Goal: Task Accomplishment & Management: Use online tool/utility

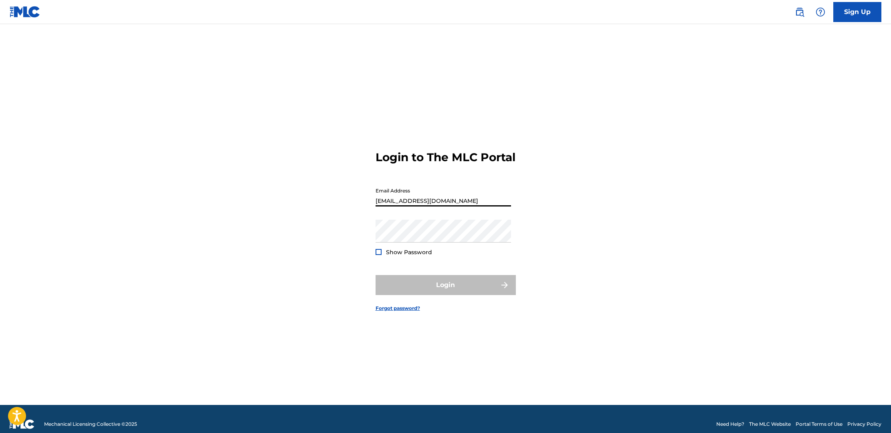
type input "[EMAIL_ADDRESS][DOMAIN_NAME]"
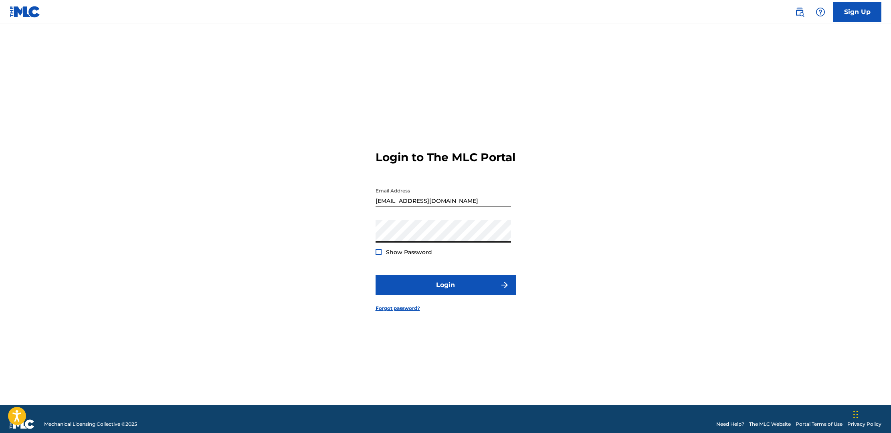
click at [445, 292] on button "Login" at bounding box center [445, 285] width 140 height 20
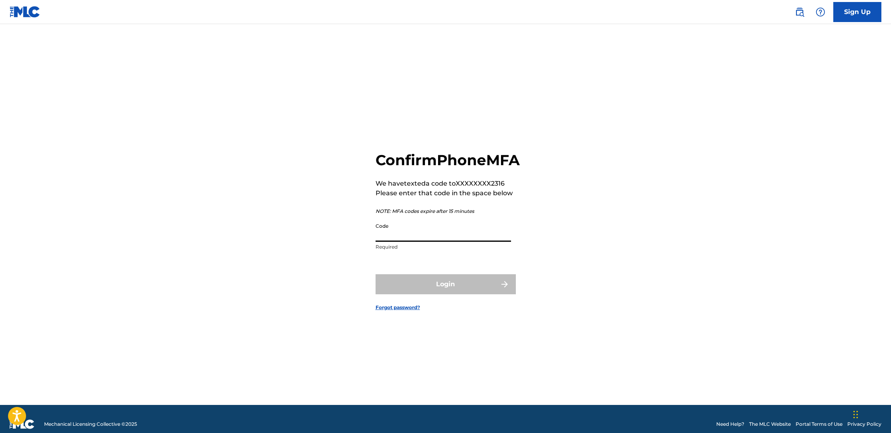
click at [460, 242] on input "Code" at bounding box center [442, 230] width 135 height 23
type input "781865"
click at [445, 293] on button "Login" at bounding box center [445, 284] width 140 height 20
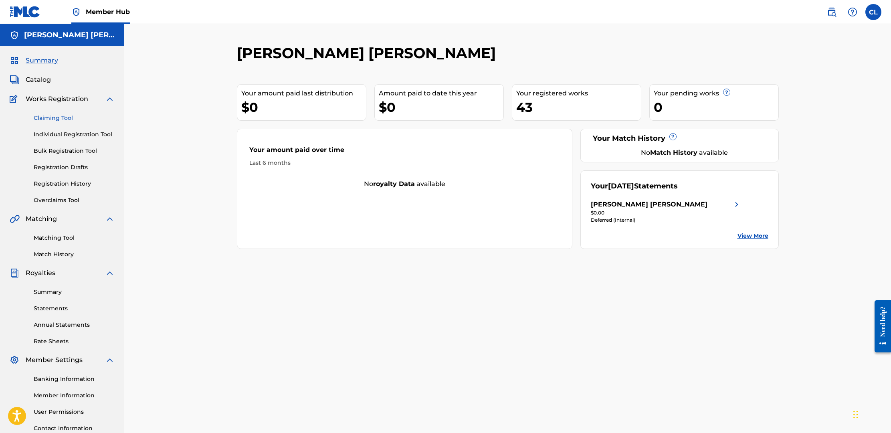
click at [46, 116] on link "Claiming Tool" at bounding box center [74, 118] width 81 height 8
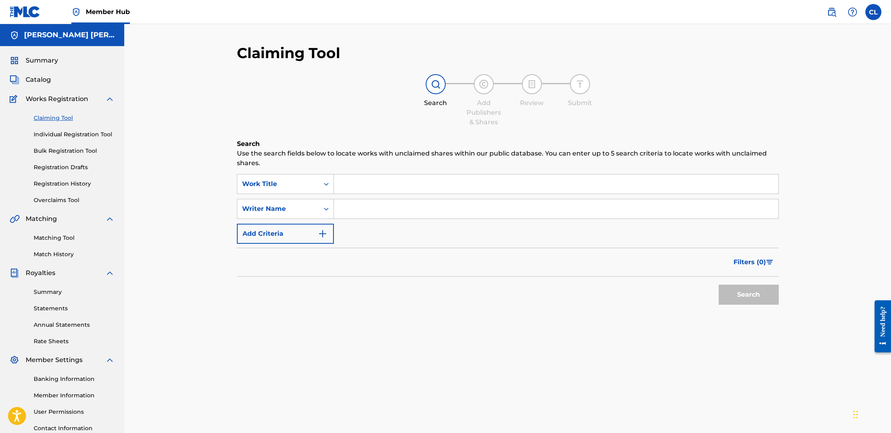
click at [396, 184] on input "Search Form" at bounding box center [556, 183] width 444 height 19
type input "you'll never guess who died"
click at [391, 207] on input "Search Form" at bounding box center [556, 208] width 444 height 19
type input "christopher lee lewis"
click at [735, 291] on button "Search" at bounding box center [748, 294] width 60 height 20
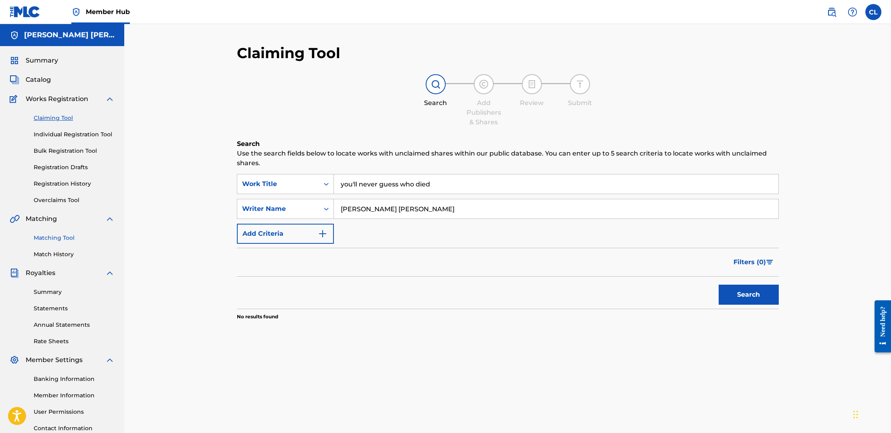
click at [62, 237] on link "Matching Tool" at bounding box center [74, 238] width 81 height 8
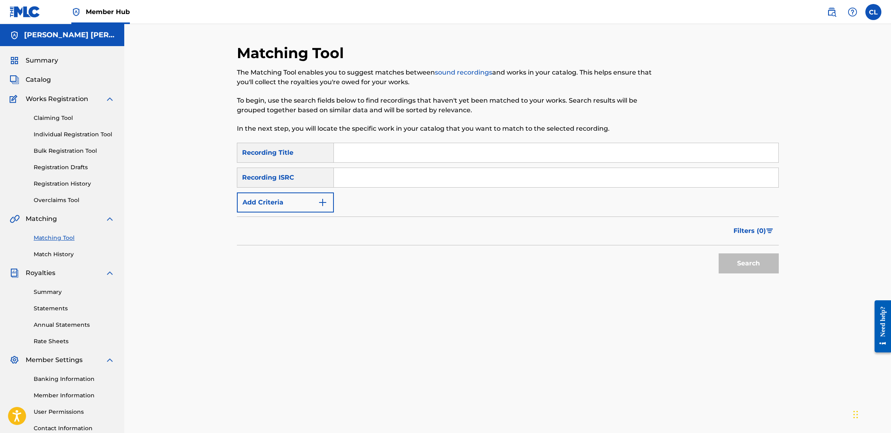
click at [416, 151] on input "Search Form" at bounding box center [556, 152] width 444 height 19
type input "you'll never guess who died"
click at [765, 266] on button "Search" at bounding box center [748, 263] width 60 height 20
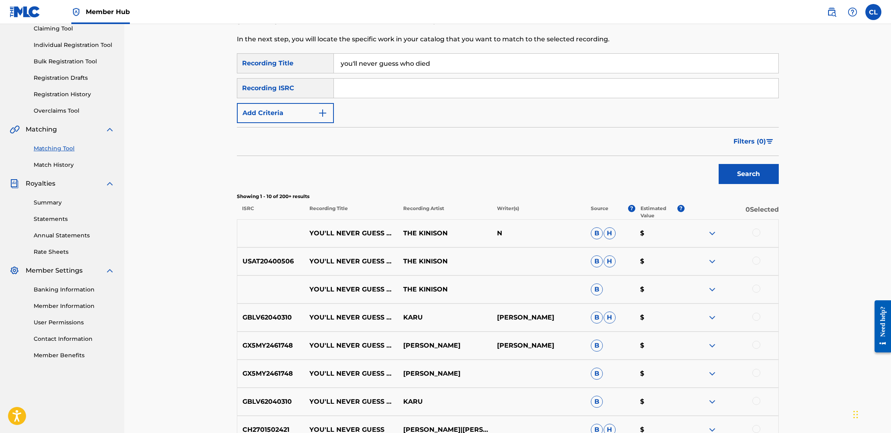
scroll to position [101, 0]
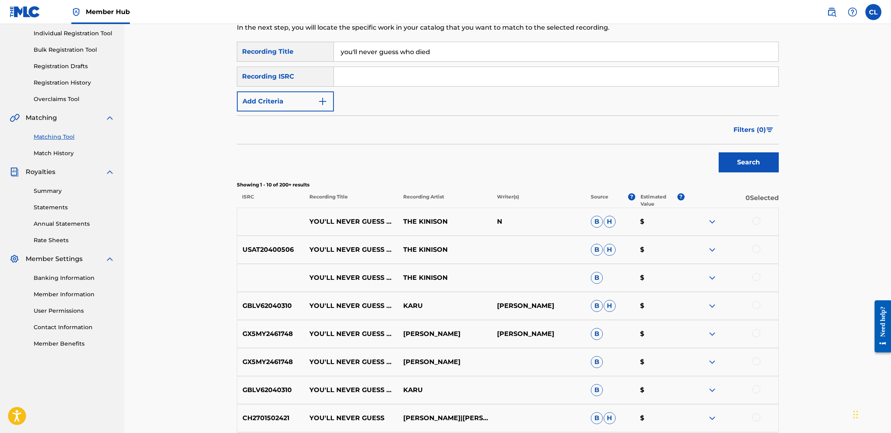
click at [713, 222] on img at bounding box center [712, 222] width 10 height 10
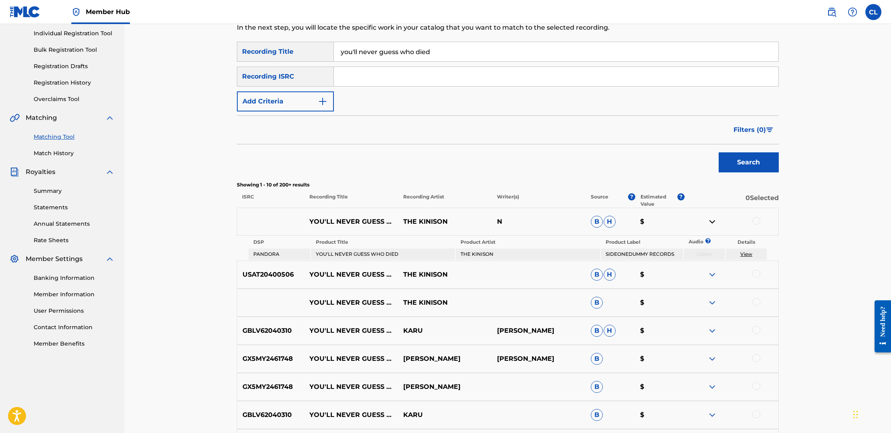
click at [713, 222] on img at bounding box center [712, 222] width 10 height 10
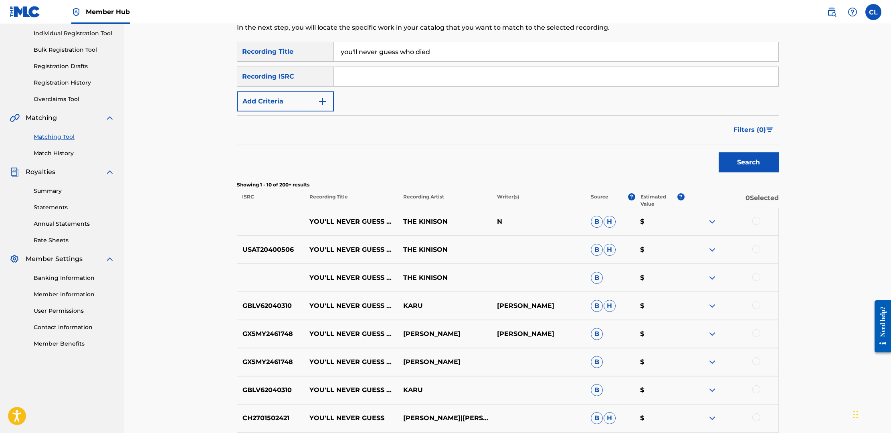
click at [611, 220] on span "H" at bounding box center [609, 222] width 12 height 12
click at [595, 220] on span "B" at bounding box center [597, 222] width 12 height 12
click at [713, 277] on img at bounding box center [712, 278] width 10 height 10
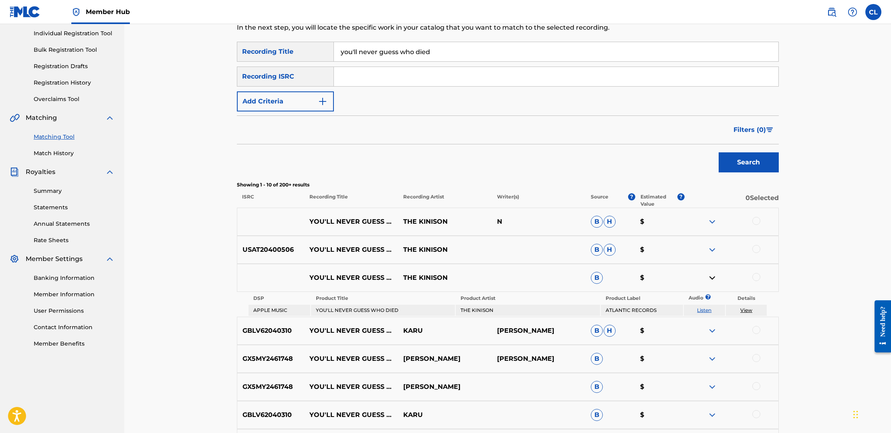
click at [712, 251] on img at bounding box center [712, 250] width 10 height 10
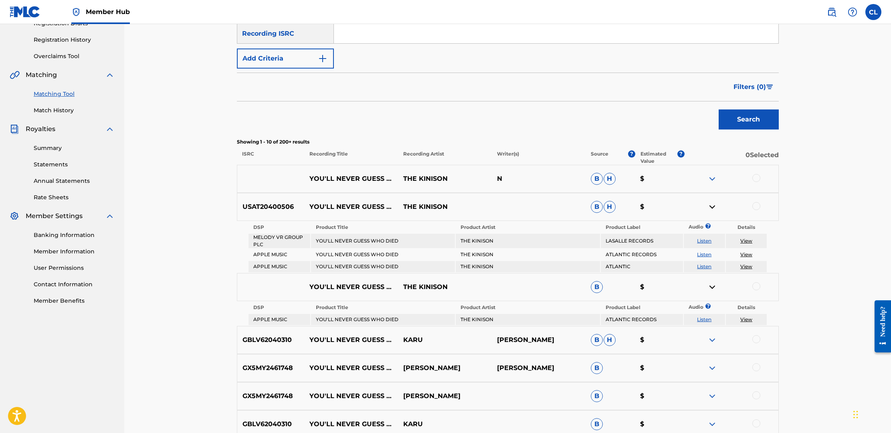
scroll to position [133, 0]
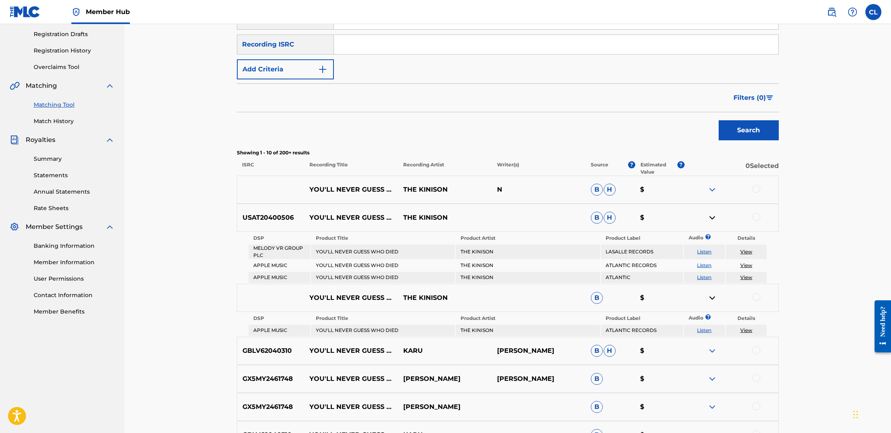
click at [746, 251] on link "View" at bounding box center [746, 251] width 12 height 6
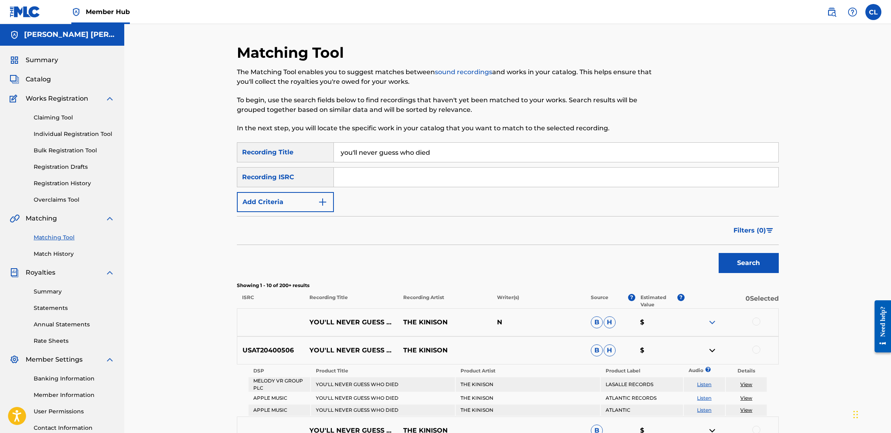
scroll to position [2, 0]
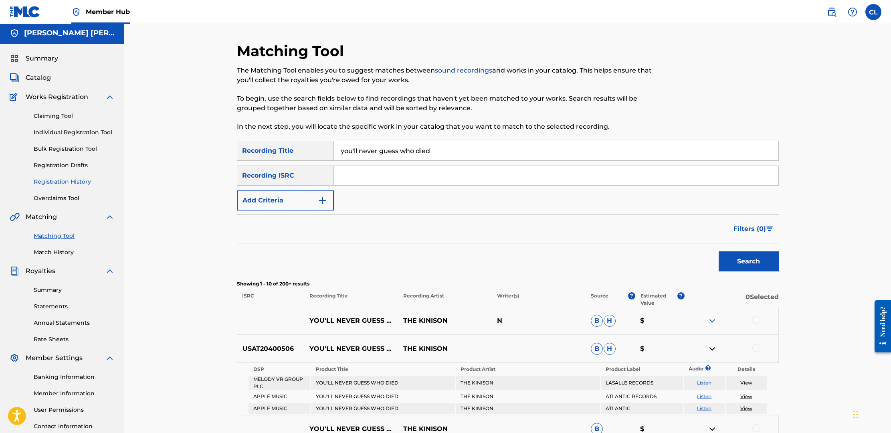
click at [68, 180] on link "Registration History" at bounding box center [74, 182] width 81 height 8
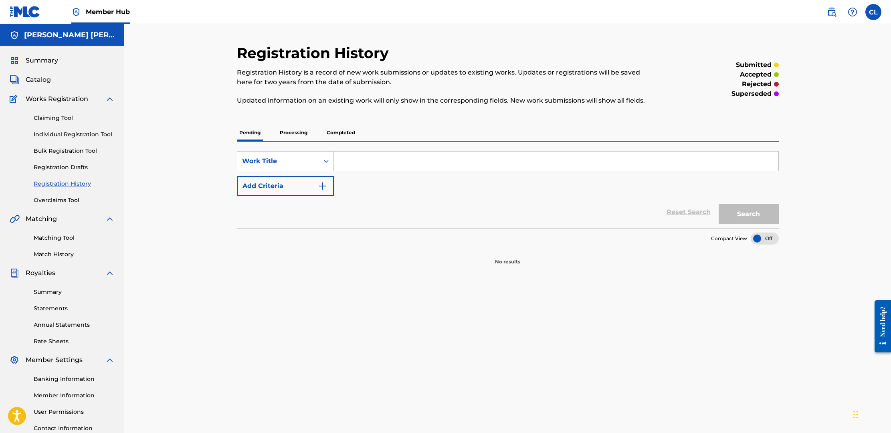
click at [286, 132] on p "Processing" at bounding box center [293, 132] width 32 height 17
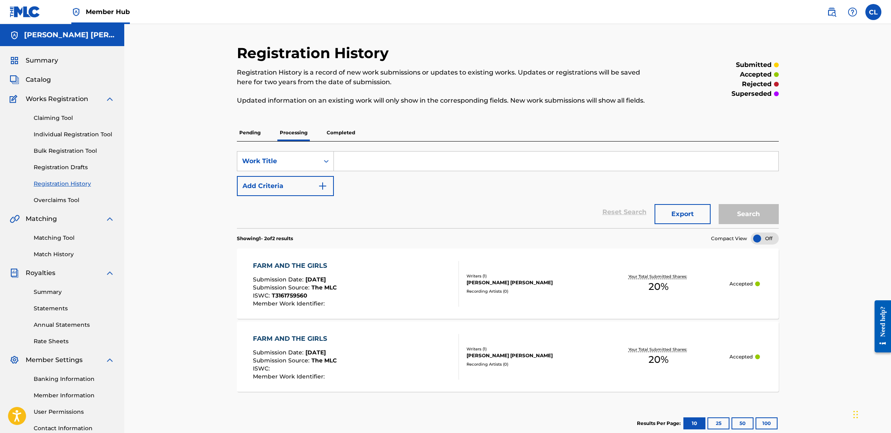
click at [342, 131] on p "Completed" at bounding box center [340, 132] width 33 height 17
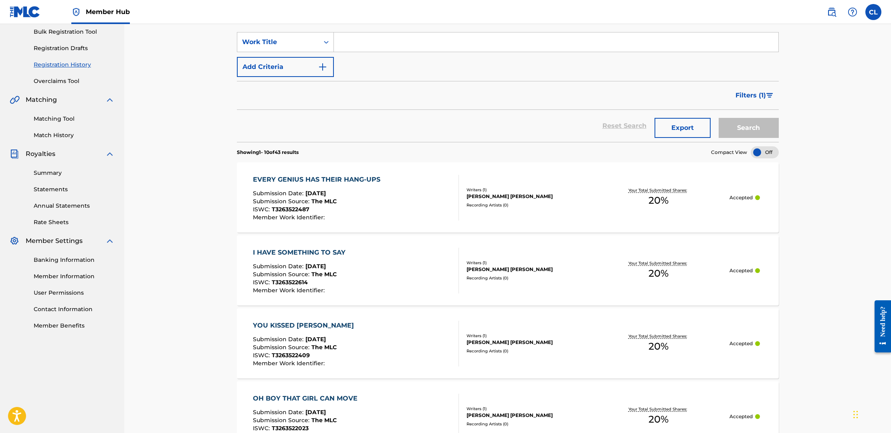
scroll to position [121, 0]
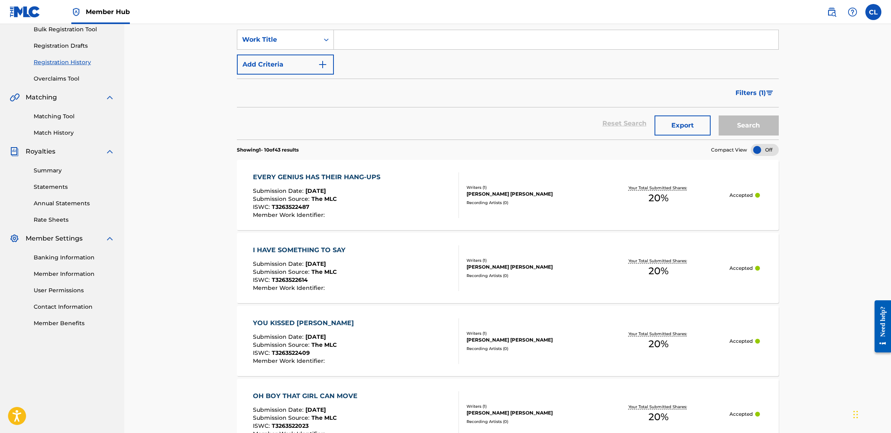
click at [274, 206] on span "T3263522487" at bounding box center [291, 206] width 38 height 7
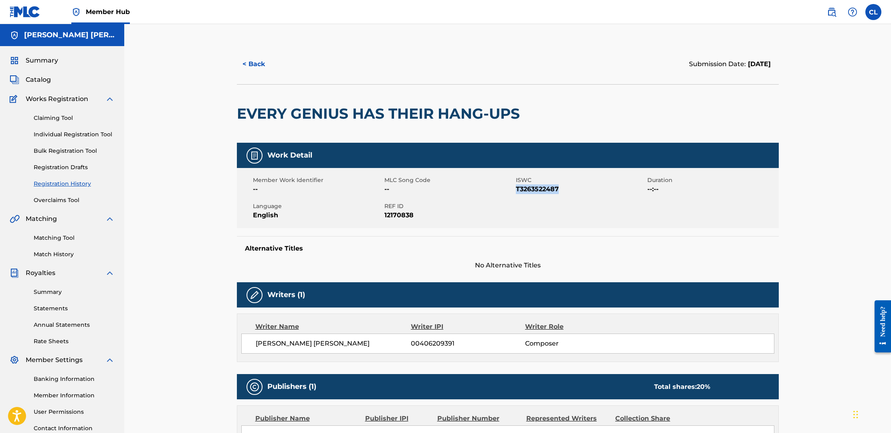
drag, startPoint x: 516, startPoint y: 190, endPoint x: 566, endPoint y: 189, distance: 50.1
click at [566, 189] on span "T3263522487" at bounding box center [580, 189] width 129 height 10
copy span "T3263522487"
click at [261, 66] on button "< Back" at bounding box center [261, 64] width 48 height 20
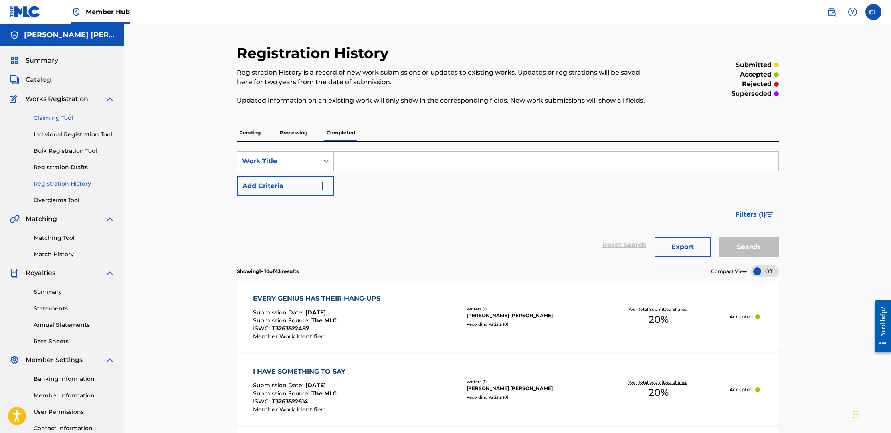
click at [55, 116] on link "Claiming Tool" at bounding box center [74, 118] width 81 height 8
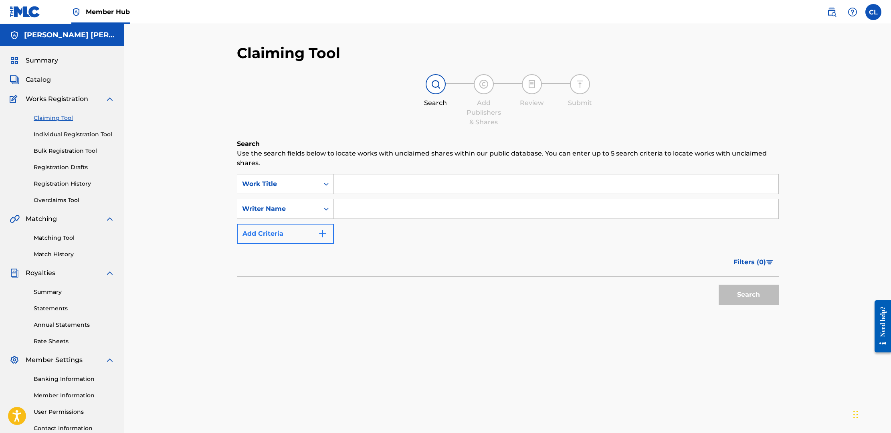
click at [323, 231] on img "Search Form" at bounding box center [323, 234] width 10 height 10
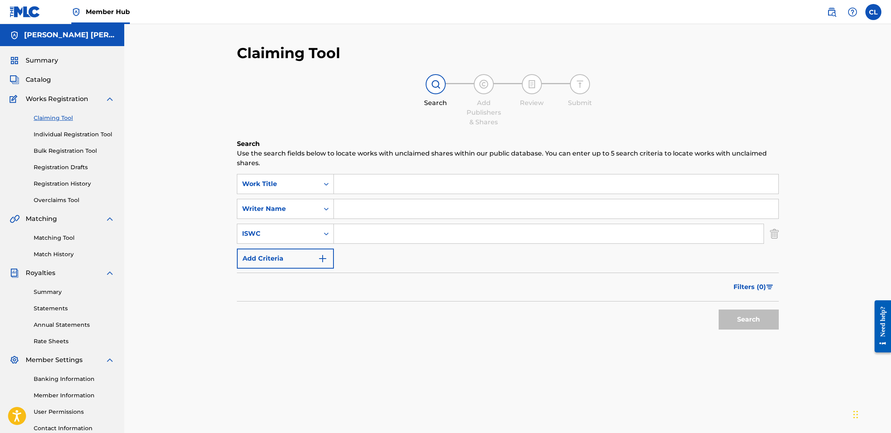
click at [369, 233] on input "Search Form" at bounding box center [549, 233] width 430 height 19
paste input "T3263522487"
type input "T3263522487"
click at [751, 314] on button "Search" at bounding box center [748, 319] width 60 height 20
click at [61, 252] on link "Match History" at bounding box center [74, 254] width 81 height 8
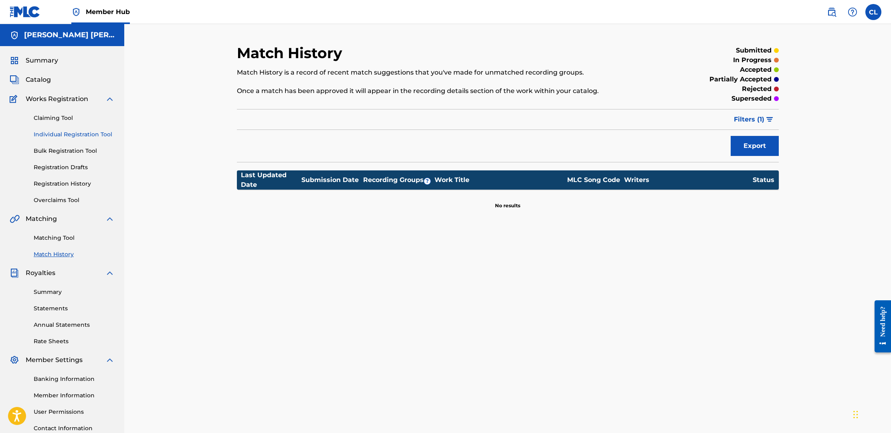
click at [67, 134] on link "Individual Registration Tool" at bounding box center [74, 134] width 81 height 8
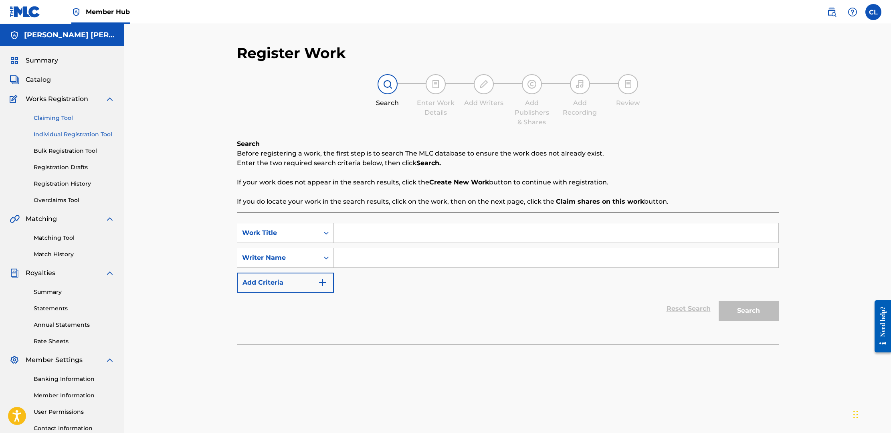
click at [57, 115] on link "Claiming Tool" at bounding box center [74, 118] width 81 height 8
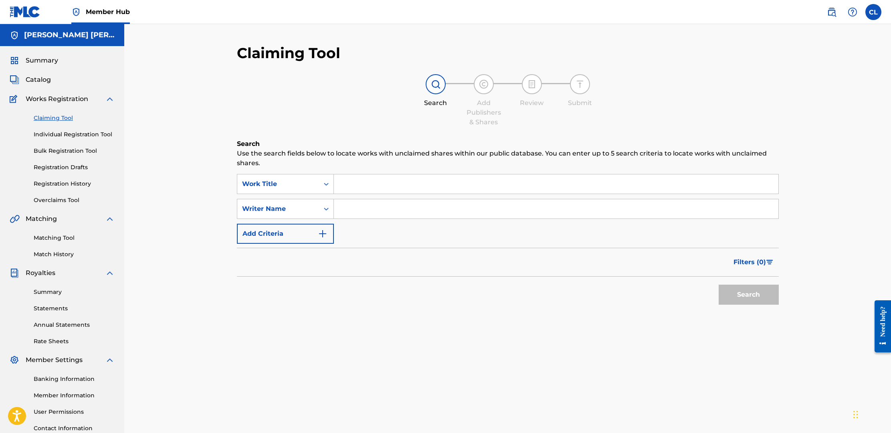
click at [401, 184] on input "Search Form" at bounding box center [556, 183] width 444 height 19
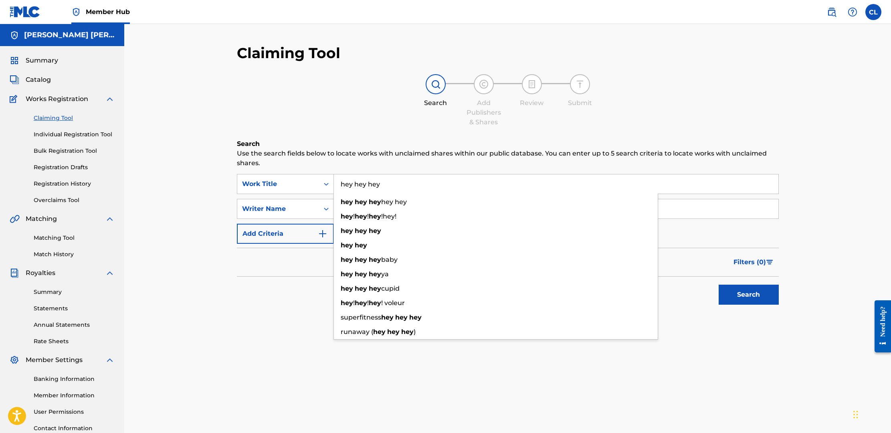
type input "hey hey hey"
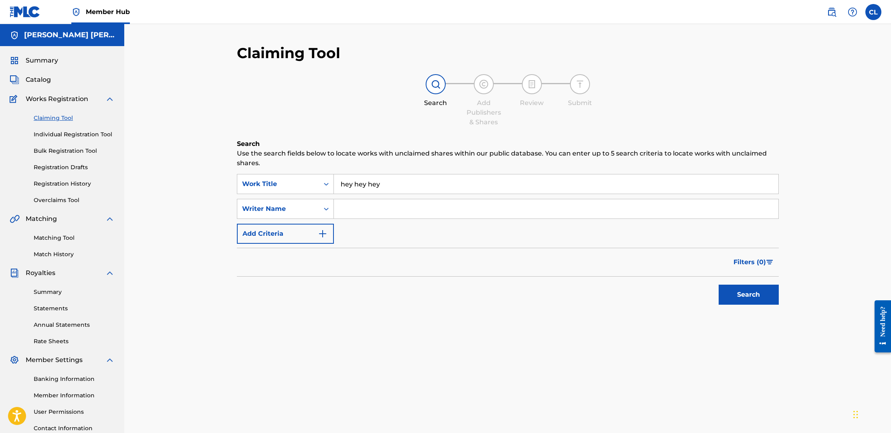
click at [382, 211] on input "Search Form" at bounding box center [556, 208] width 444 height 19
type input "christopher lee lewis"
click at [752, 290] on button "Search" at bounding box center [748, 294] width 60 height 20
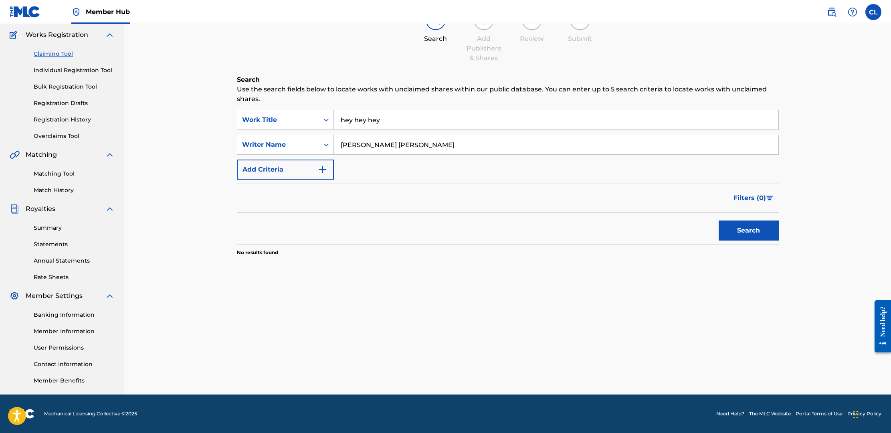
scroll to position [64, 0]
click at [59, 313] on link "Banking Information" at bounding box center [74, 315] width 81 height 8
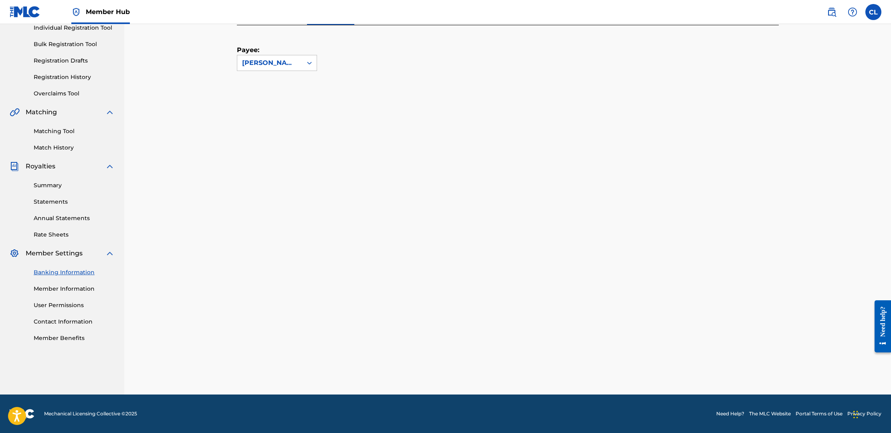
scroll to position [64, 0]
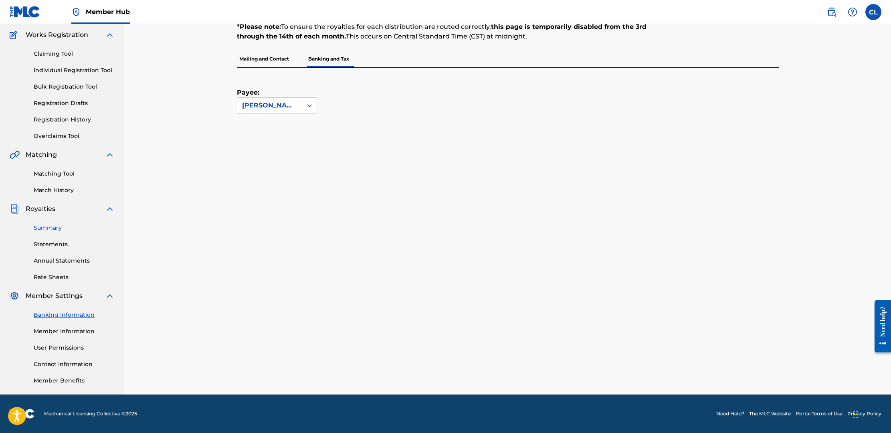
click at [52, 228] on link "Summary" at bounding box center [74, 228] width 81 height 8
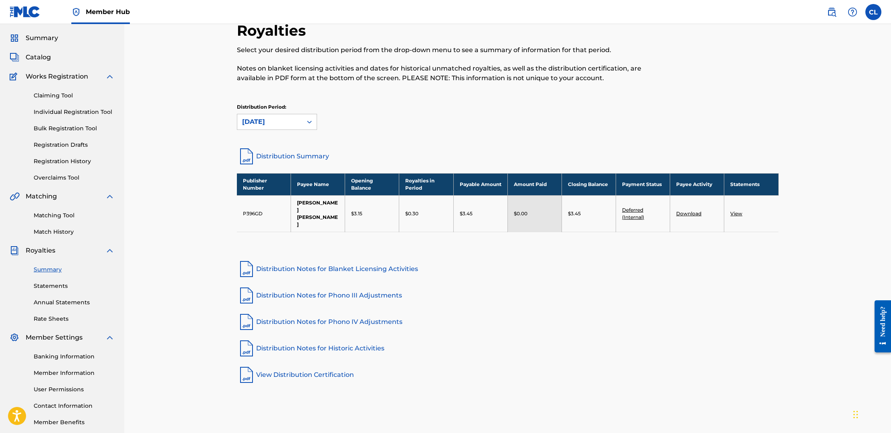
scroll to position [23, 0]
click at [697, 210] on link "Download" at bounding box center [688, 213] width 25 height 6
click at [54, 318] on link "Rate Sheets" at bounding box center [74, 318] width 81 height 8
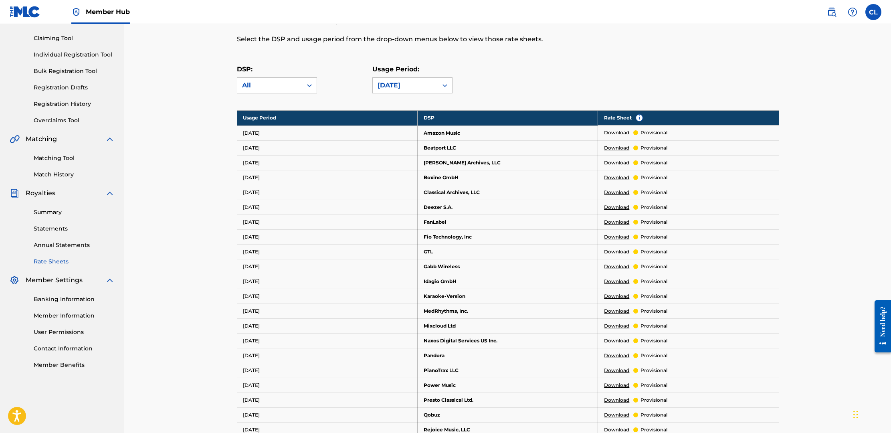
scroll to position [79, 0]
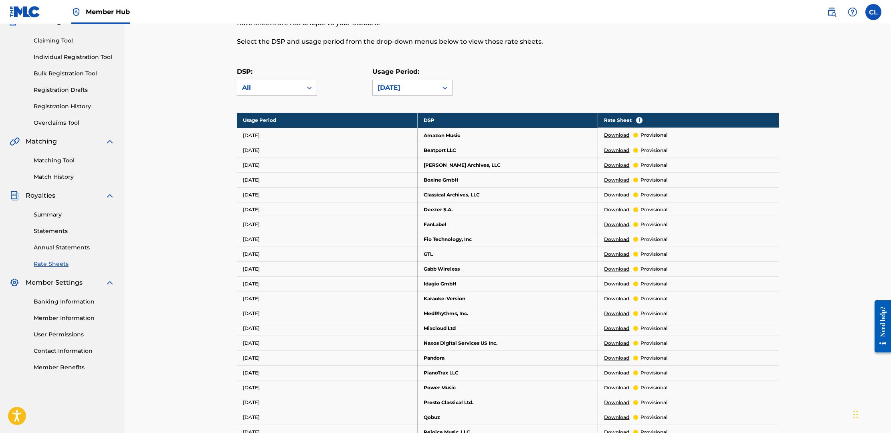
click at [272, 96] on div "DSP: All Usage Period: July 2025" at bounding box center [508, 85] width 542 height 36
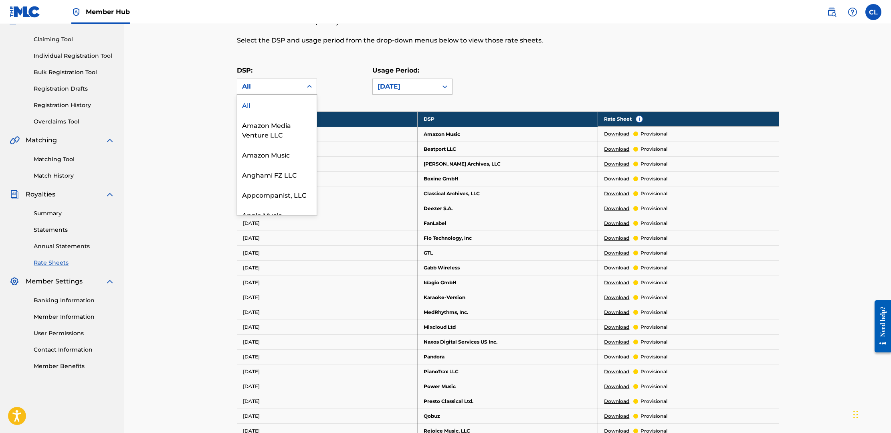
click at [274, 89] on div "All" at bounding box center [269, 87] width 55 height 10
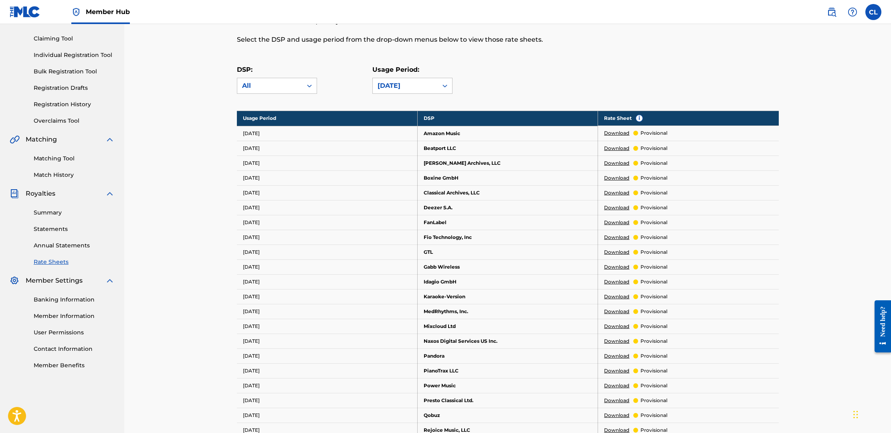
click at [207, 123] on div "DSP Rate Sheets Rate sheets illustrate how a digital service provider (DSP) cal…" at bounding box center [507, 335] width 767 height 780
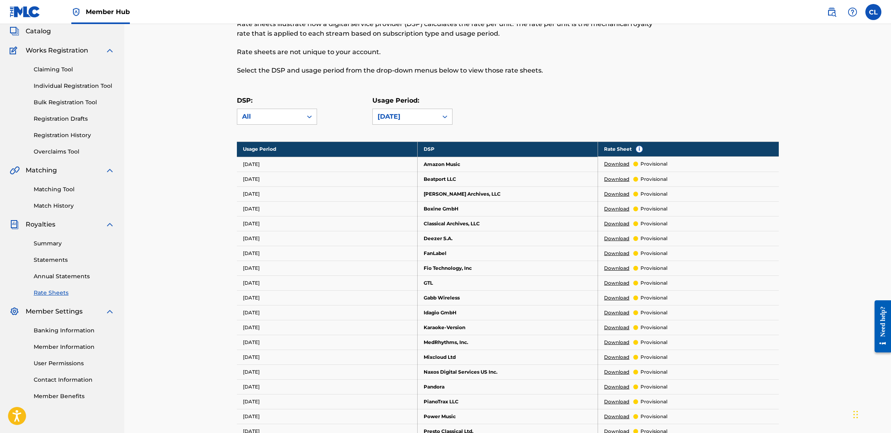
scroll to position [47, 0]
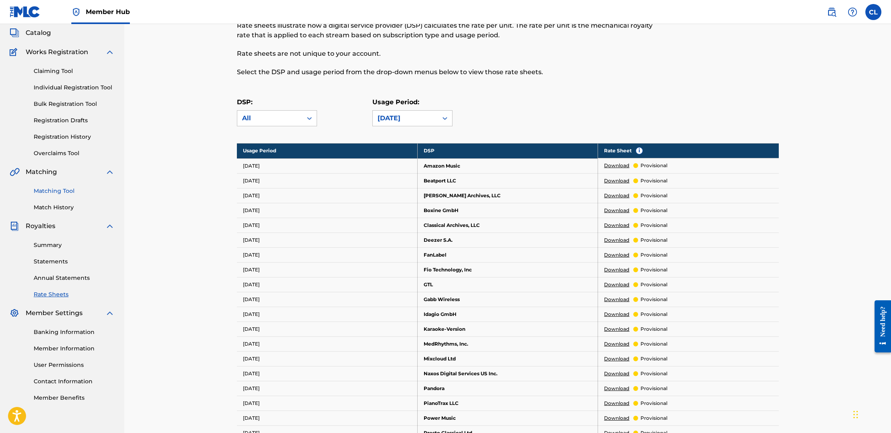
click at [56, 190] on link "Matching Tool" at bounding box center [74, 191] width 81 height 8
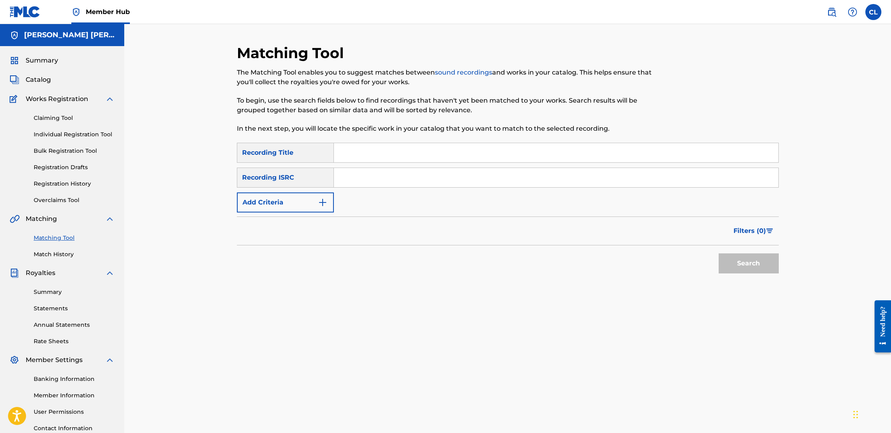
click at [390, 153] on input "Search Form" at bounding box center [556, 152] width 444 height 19
type input "hey hey hey"
drag, startPoint x: 397, startPoint y: 153, endPoint x: 332, endPoint y: 150, distance: 65.8
click at [332, 150] on div "SearchWithCriteria7ab42d2a-6f94-4b59-8dbc-bc209773ab77 Recording Title hey hey …" at bounding box center [508, 153] width 542 height 20
click at [60, 117] on link "Claiming Tool" at bounding box center [74, 118] width 81 height 8
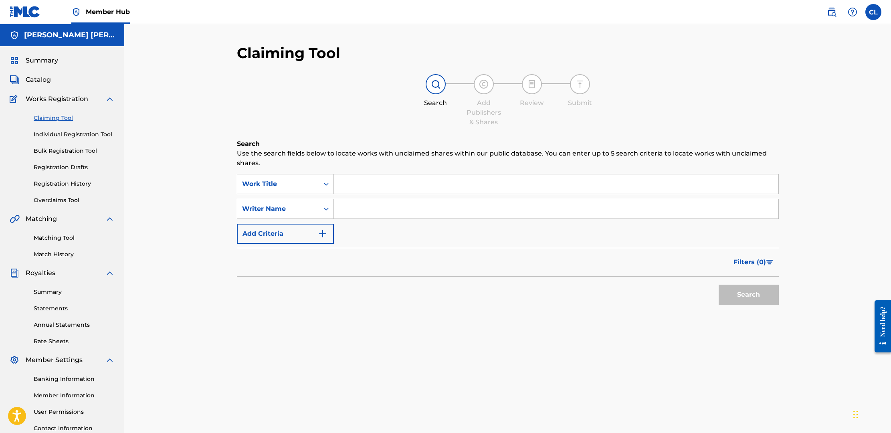
click at [407, 183] on input "Search Form" at bounding box center [556, 183] width 444 height 19
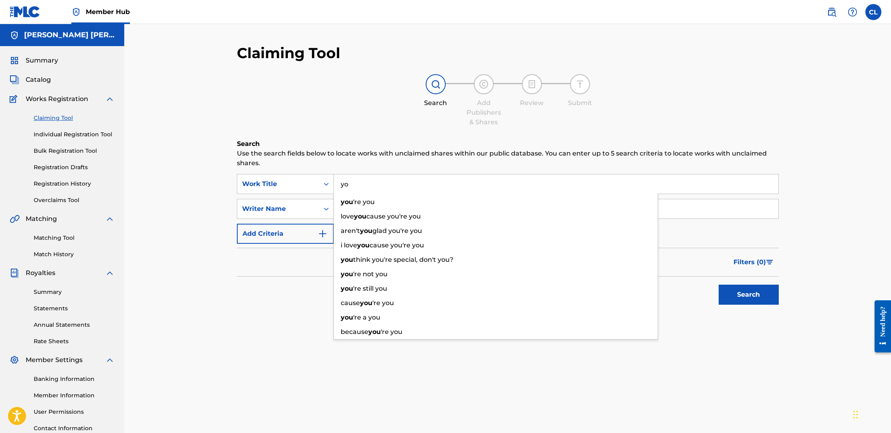
type input "y"
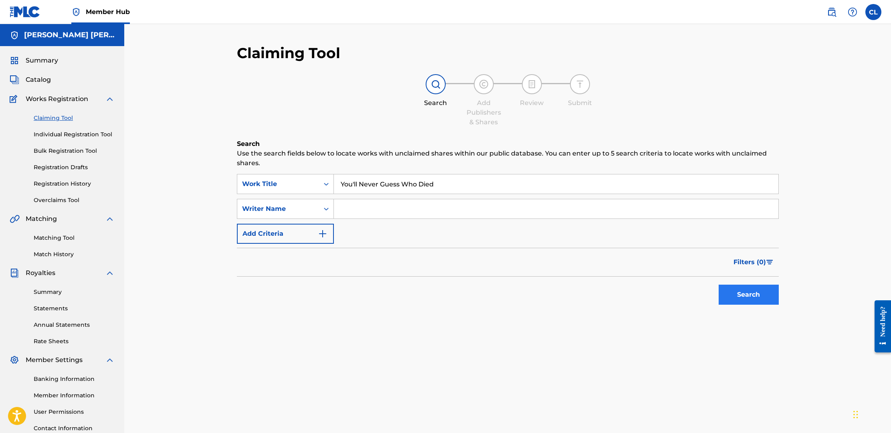
type input "You'll Never Guess Who Died"
click at [757, 299] on button "Search" at bounding box center [748, 294] width 60 height 20
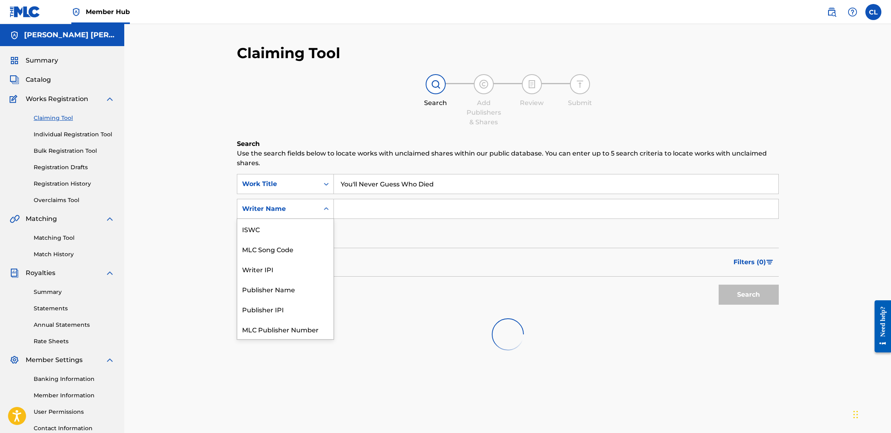
click at [299, 211] on div "Writer Name" at bounding box center [278, 209] width 72 height 10
click at [175, 234] on div "Claiming Tool Search Add Publishers & Shares Review Submit Search Use the searc…" at bounding box center [507, 241] width 767 height 434
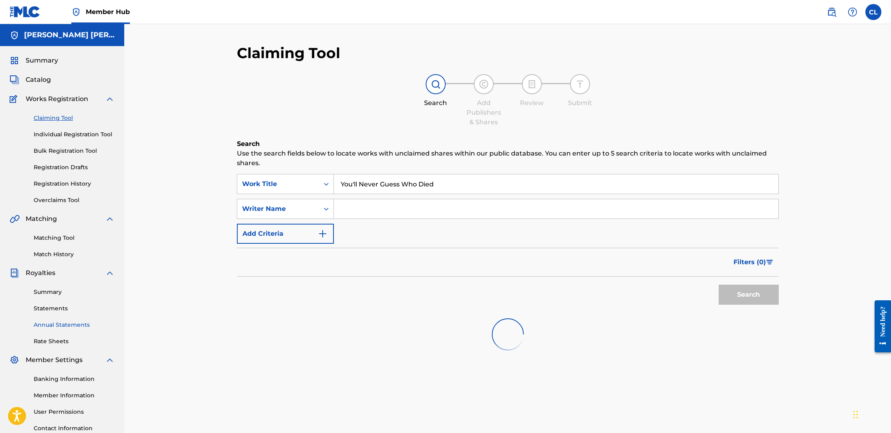
click at [53, 324] on link "Annual Statements" at bounding box center [74, 325] width 81 height 8
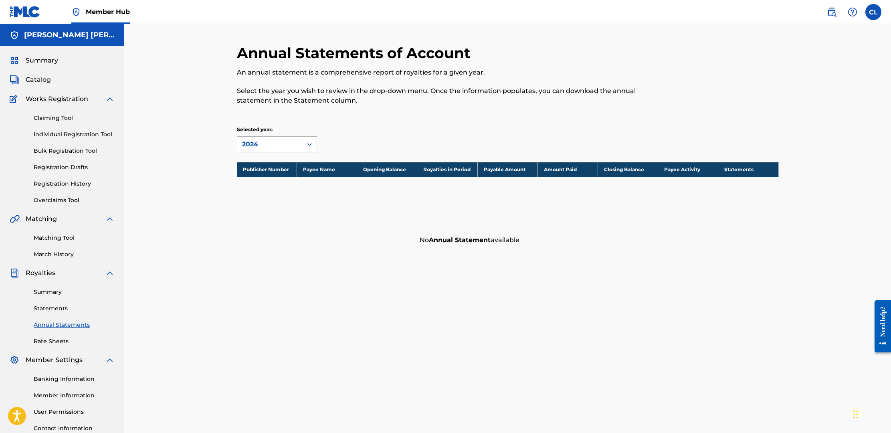
click at [254, 143] on div "2024" at bounding box center [269, 144] width 55 height 10
click at [200, 169] on div "Annual Statements of Account An annual statement is a comprehensive report of r…" at bounding box center [507, 241] width 767 height 434
click at [45, 292] on link "Summary" at bounding box center [74, 292] width 81 height 8
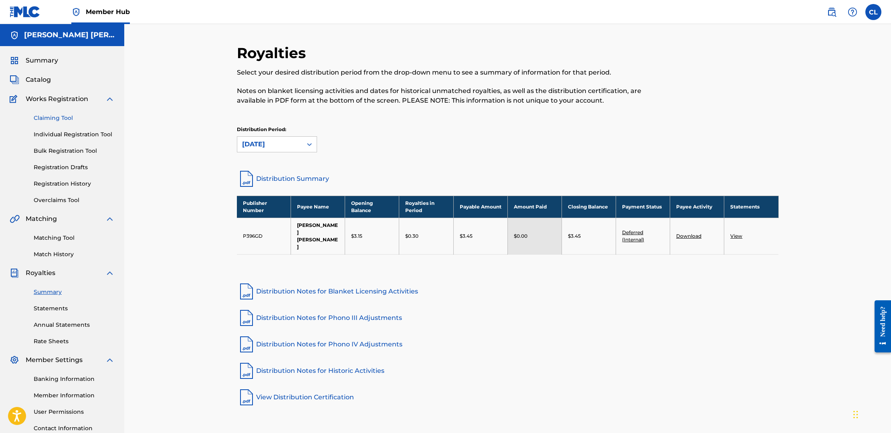
click at [48, 118] on link "Claiming Tool" at bounding box center [74, 118] width 81 height 8
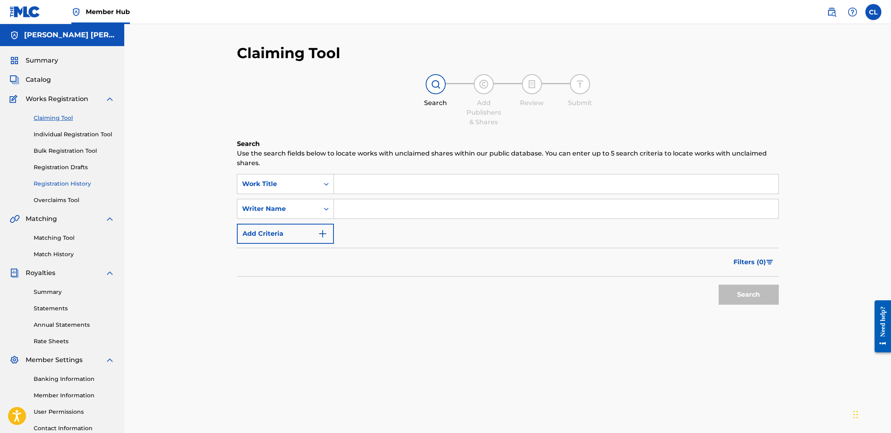
click at [65, 184] on link "Registration History" at bounding box center [74, 184] width 81 height 8
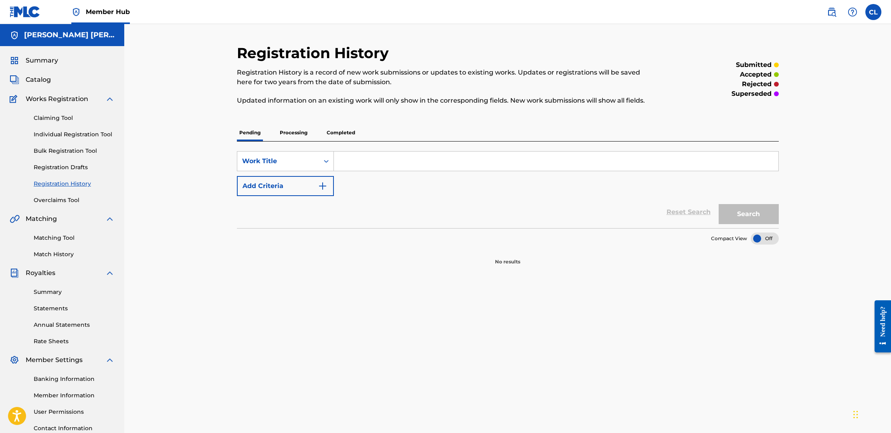
click at [347, 134] on p "Completed" at bounding box center [340, 132] width 33 height 17
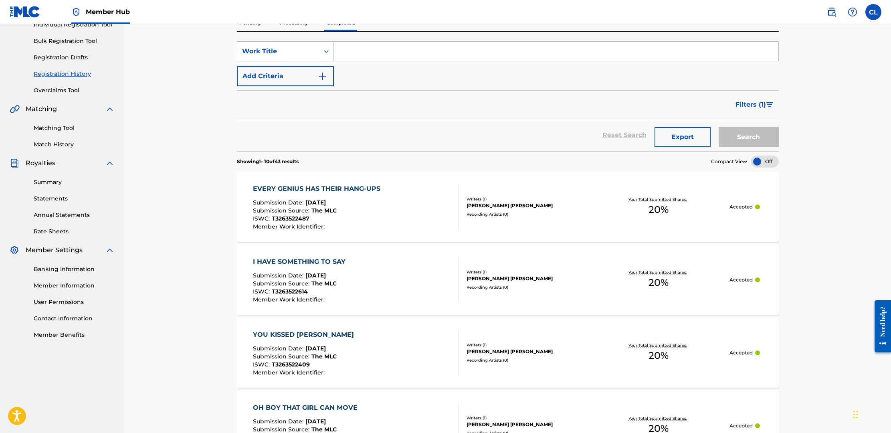
scroll to position [113, 0]
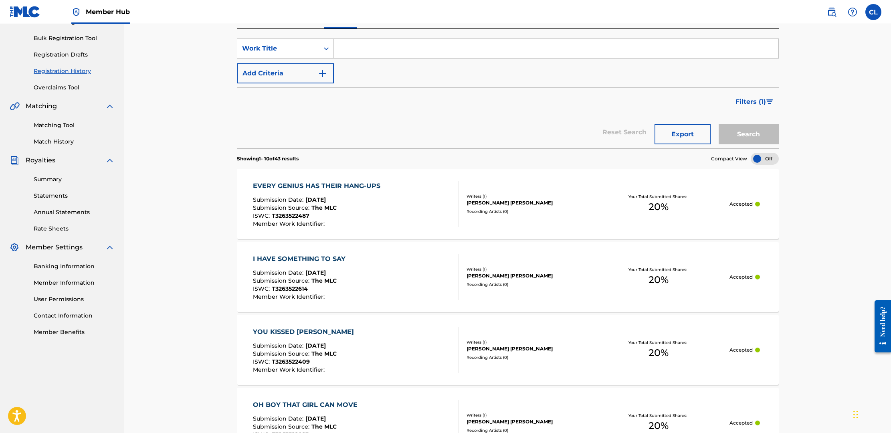
click at [276, 214] on span "T3263522487" at bounding box center [291, 215] width 38 height 7
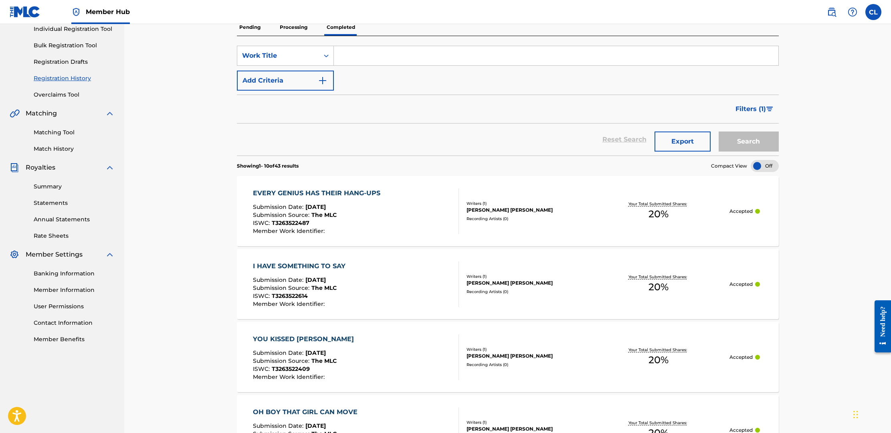
scroll to position [119, 0]
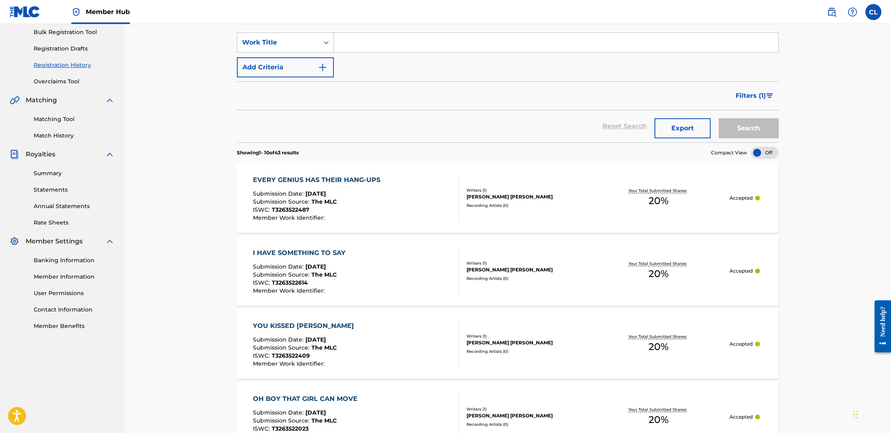
click at [308, 251] on div "I HAVE SOMETHING TO SAY" at bounding box center [301, 253] width 97 height 10
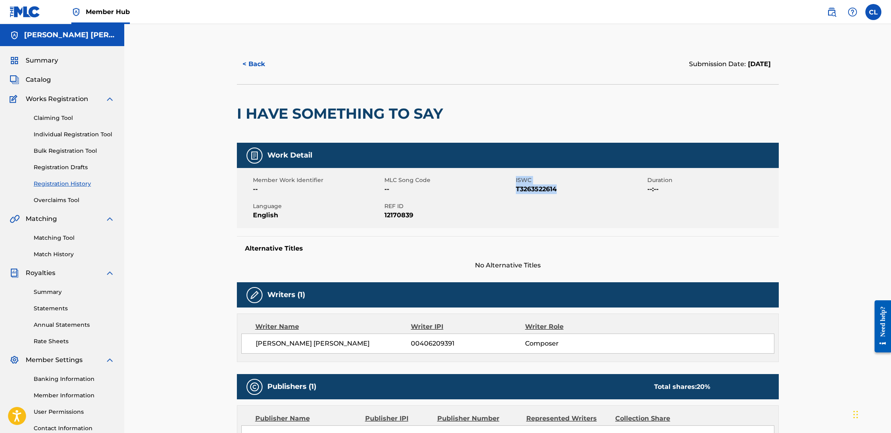
drag, startPoint x: 515, startPoint y: 188, endPoint x: 556, endPoint y: 190, distance: 41.3
click at [556, 190] on div "Member Work Identifier -- MLC Song Code -- ISWC T3263522614 Duration --:-- Lang…" at bounding box center [508, 198] width 542 height 60
click at [559, 190] on span "T3263522614" at bounding box center [580, 189] width 129 height 10
drag, startPoint x: 559, startPoint y: 189, endPoint x: 517, endPoint y: 191, distance: 41.7
click at [517, 192] on span "T3263522614" at bounding box center [580, 189] width 129 height 10
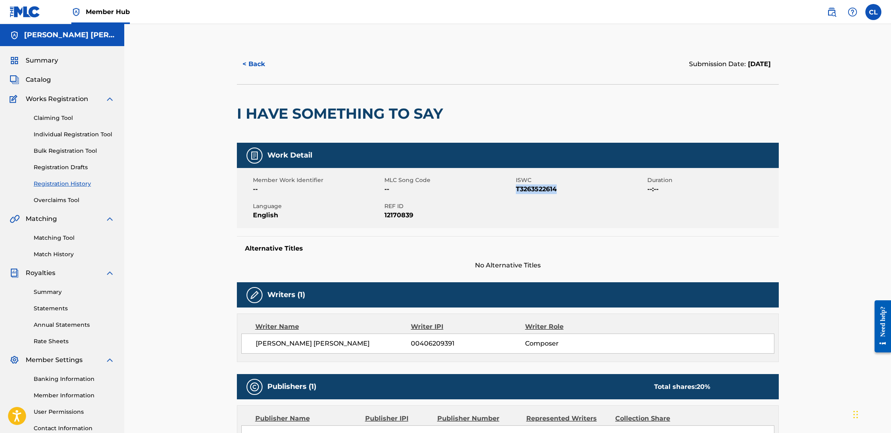
copy span "T3263522614"
click at [63, 116] on link "Claiming Tool" at bounding box center [74, 118] width 81 height 8
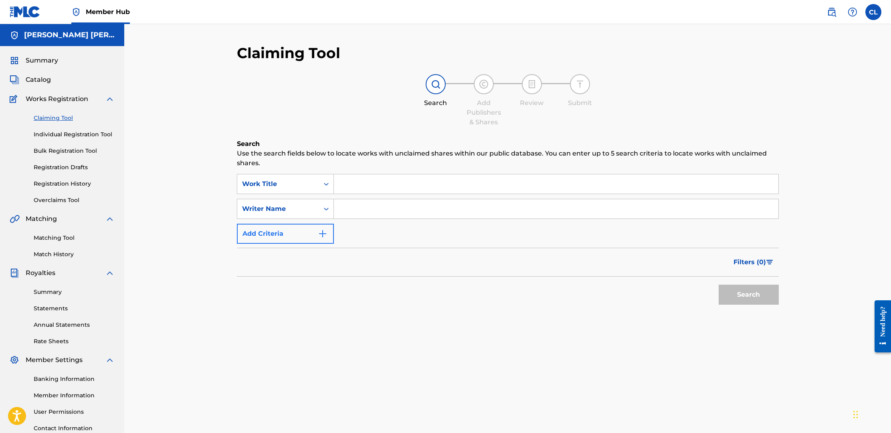
click at [320, 232] on img "Search Form" at bounding box center [323, 234] width 10 height 10
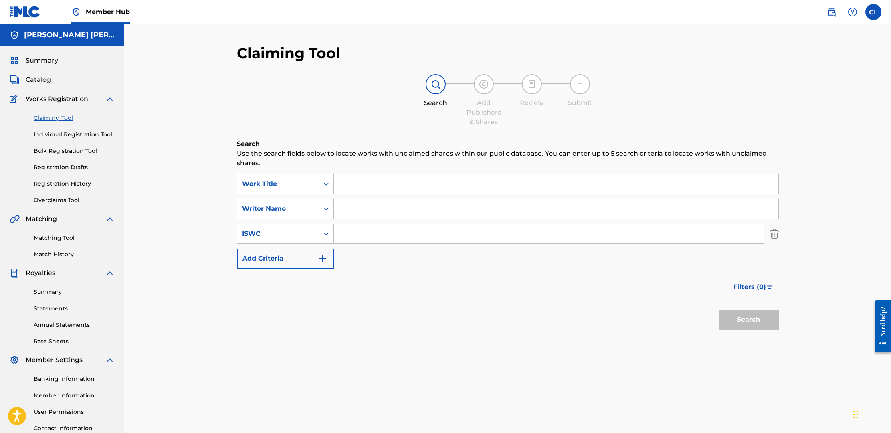
click at [356, 235] on input "Search Form" at bounding box center [549, 233] width 430 height 19
paste input "T3263522614"
type input "T3263522614"
click at [363, 186] on input "Search Form" at bounding box center [556, 183] width 444 height 19
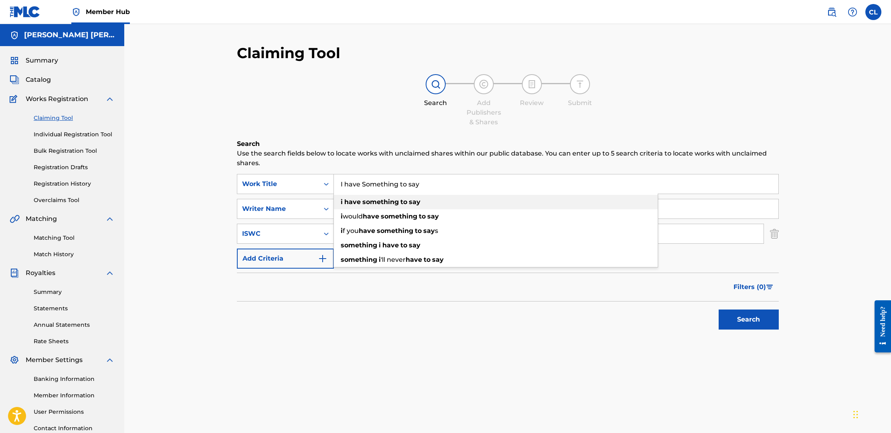
click at [363, 201] on strong "something" at bounding box center [380, 202] width 36 height 8
type input "i have something to say"
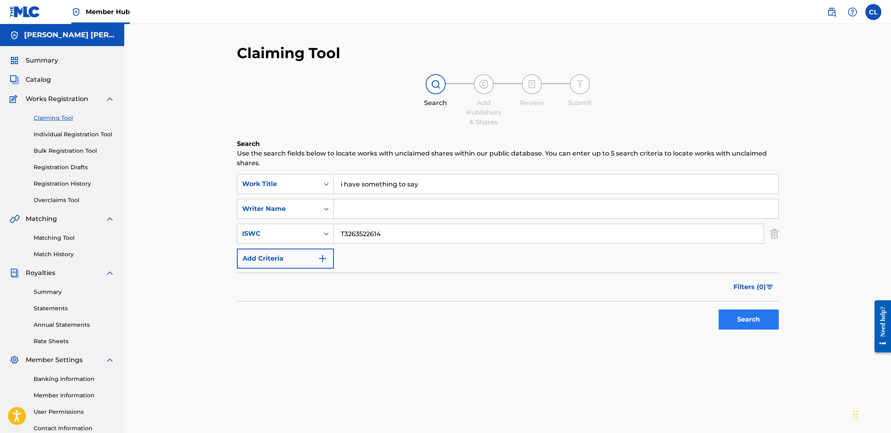
click at [731, 318] on button "Search" at bounding box center [748, 319] width 60 height 20
drag, startPoint x: 395, startPoint y: 228, endPoint x: 390, endPoint y: 234, distance: 7.1
click at [390, 234] on input "T3263522614" at bounding box center [549, 233] width 430 height 19
click at [753, 320] on button "Search" at bounding box center [748, 319] width 60 height 20
click at [381, 207] on input "Search Form" at bounding box center [556, 208] width 444 height 19
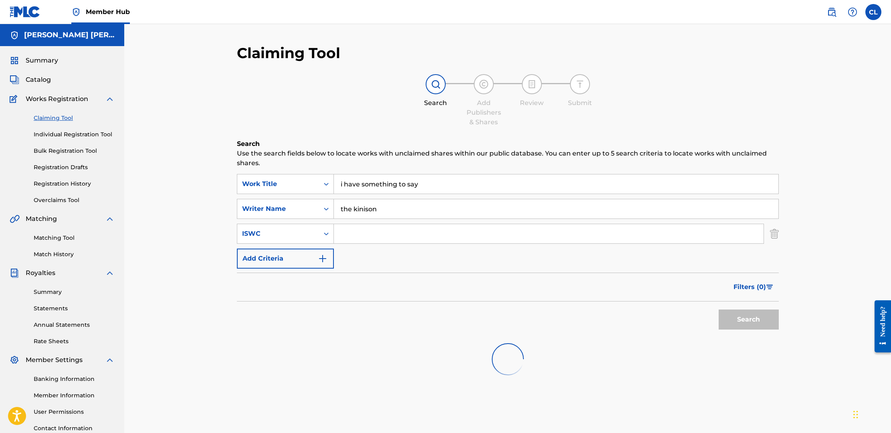
type input "the kinison"
click at [386, 251] on div "SearchWithCriteria1b165f1d-b056-4b1b-bf2c-797b6dddd292 Work Title i have someth…" at bounding box center [508, 221] width 542 height 95
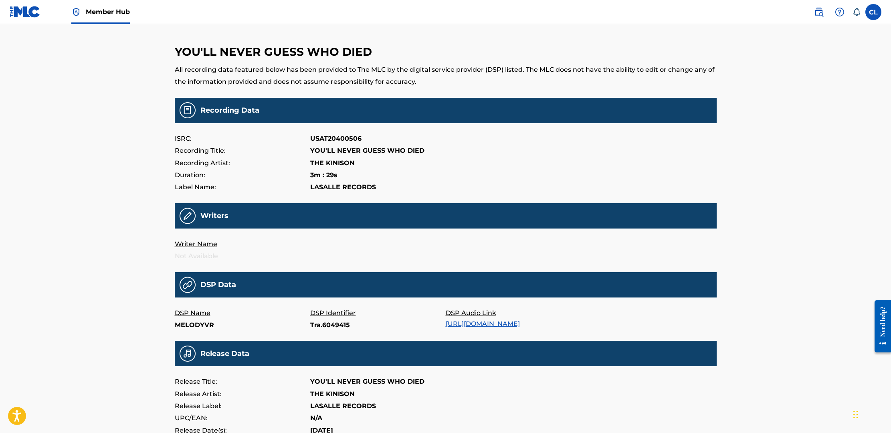
scroll to position [12, 0]
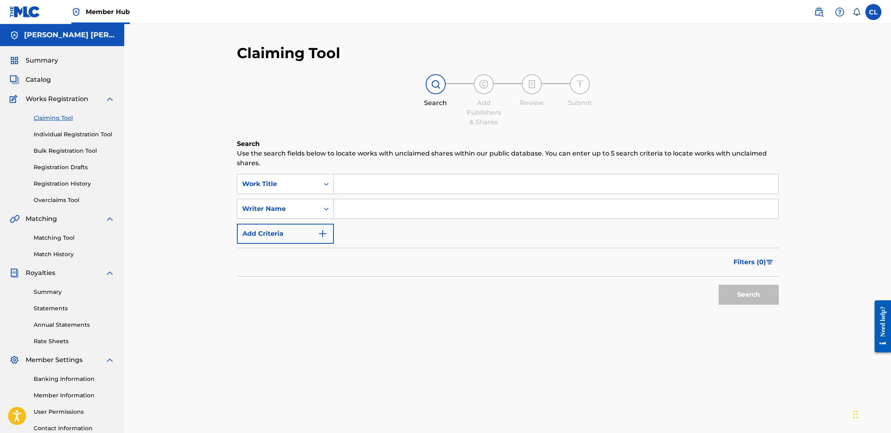
click at [441, 187] on input "Search Form" at bounding box center [556, 183] width 444 height 19
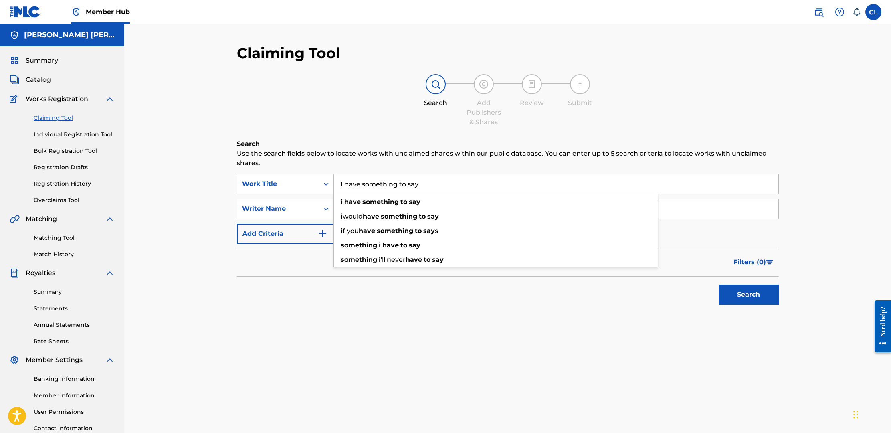
type input "I have something to say"
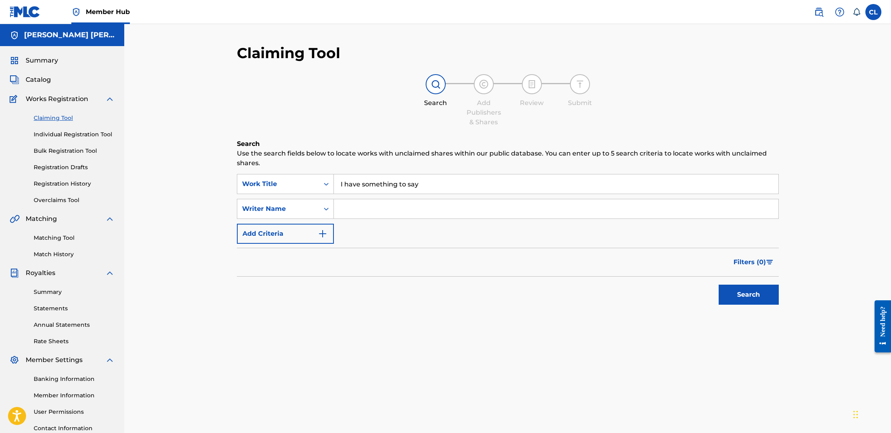
click at [449, 205] on input "Search Form" at bounding box center [556, 208] width 444 height 19
type input "the kinison"
click at [743, 298] on button "Search" at bounding box center [748, 294] width 60 height 20
